Goal: Task Accomplishment & Management: Manage account settings

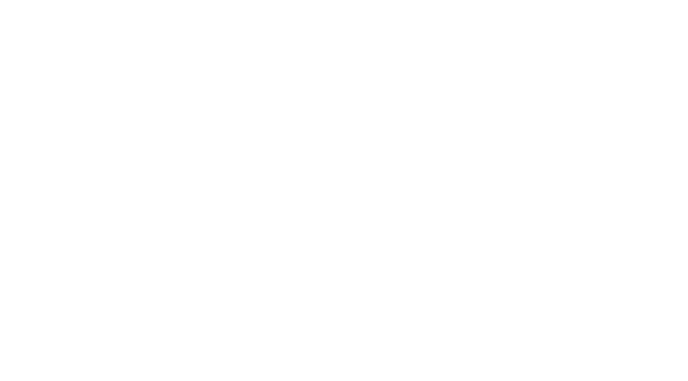
click at [222, 3] on html at bounding box center [344, 1] width 688 height 3
drag, startPoint x: 219, startPoint y: 21, endPoint x: 230, endPoint y: 6, distance: 18.2
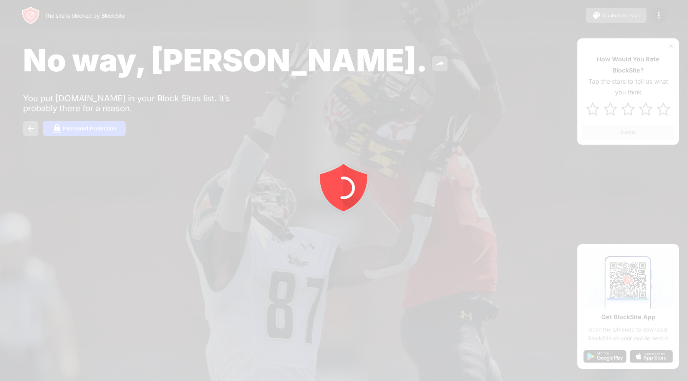
drag, startPoint x: 169, startPoint y: 44, endPoint x: 482, endPoint y: 19, distance: 314.0
click at [482, 19] on div at bounding box center [344, 190] width 688 height 381
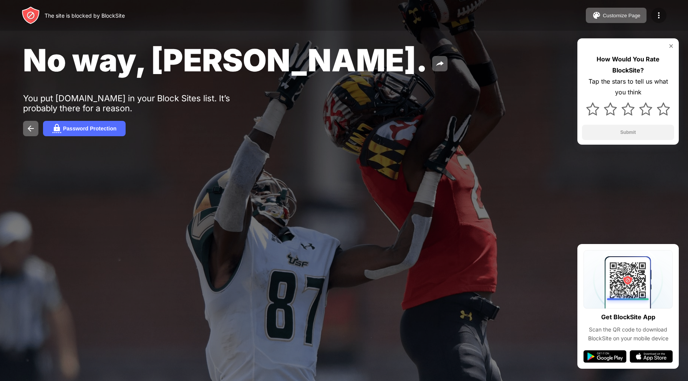
click at [657, 14] on img at bounding box center [658, 15] width 9 height 9
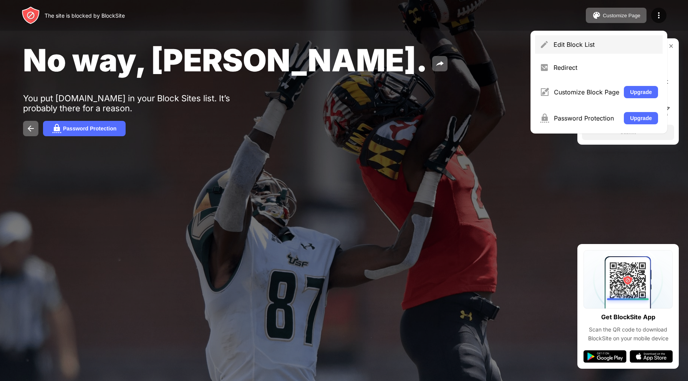
click at [636, 46] on div "Edit Block List" at bounding box center [605, 45] width 104 height 8
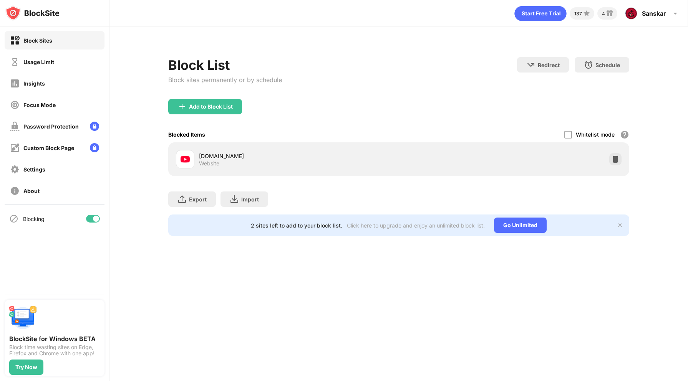
click at [621, 163] on div "[DOMAIN_NAME] Website" at bounding box center [399, 159] width 452 height 25
click at [622, 162] on div "[DOMAIN_NAME] Website" at bounding box center [399, 159] width 452 height 25
click at [618, 161] on img at bounding box center [615, 160] width 8 height 8
